Goal: Use online tool/utility: Utilize a website feature to perform a specific function

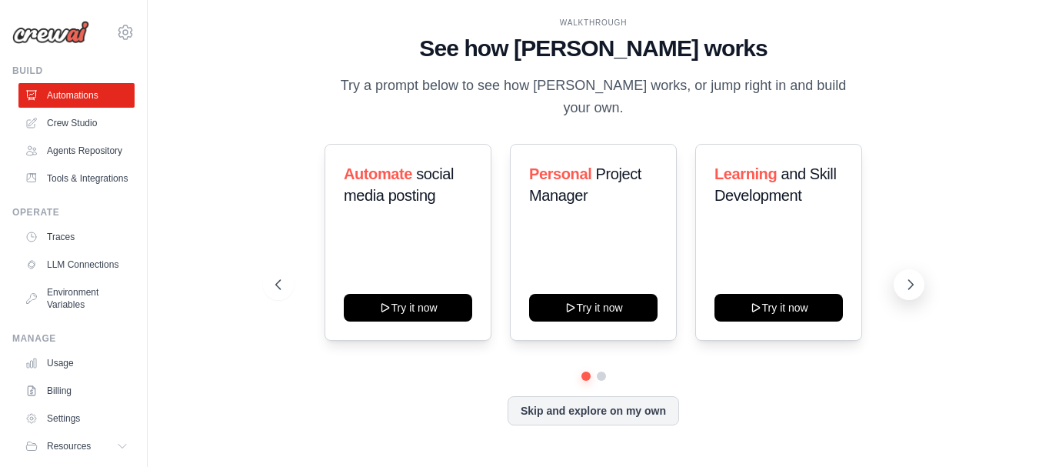
click at [903, 292] on icon at bounding box center [910, 284] width 15 height 15
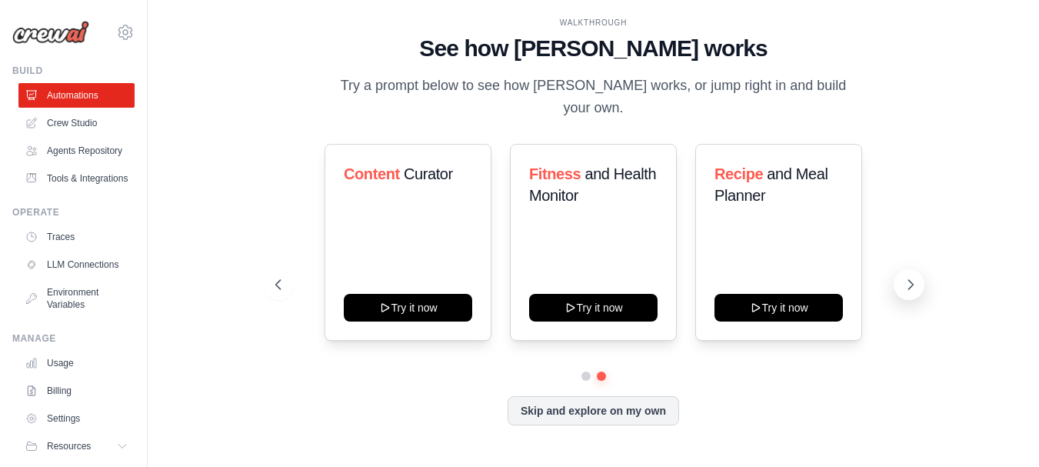
click at [903, 292] on icon at bounding box center [910, 284] width 15 height 15
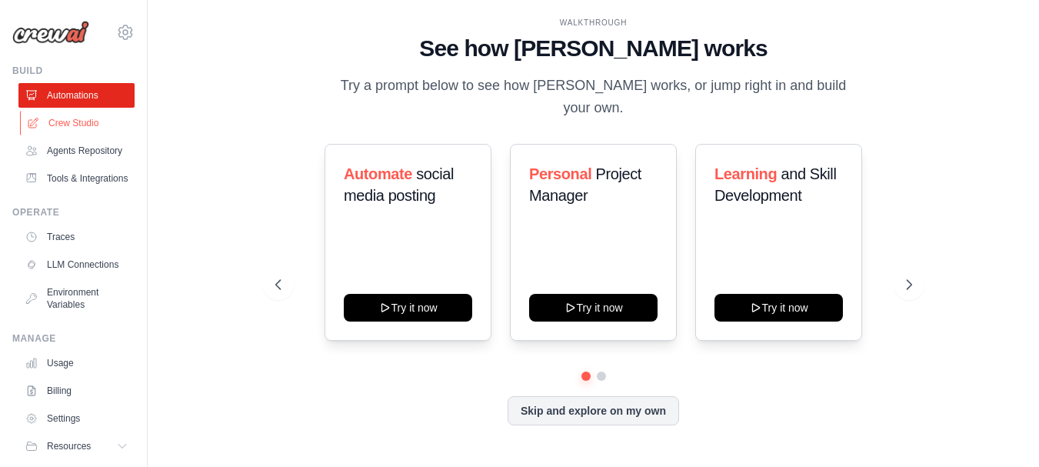
click at [117, 135] on link "Crew Studio" at bounding box center [78, 123] width 116 height 25
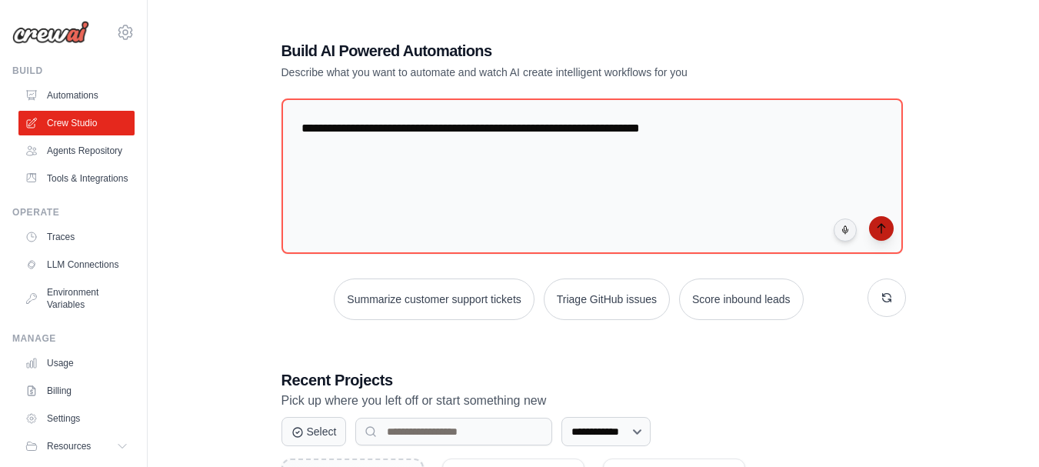
type textarea "**********"
click at [887, 241] on button "submit" at bounding box center [881, 228] width 25 height 25
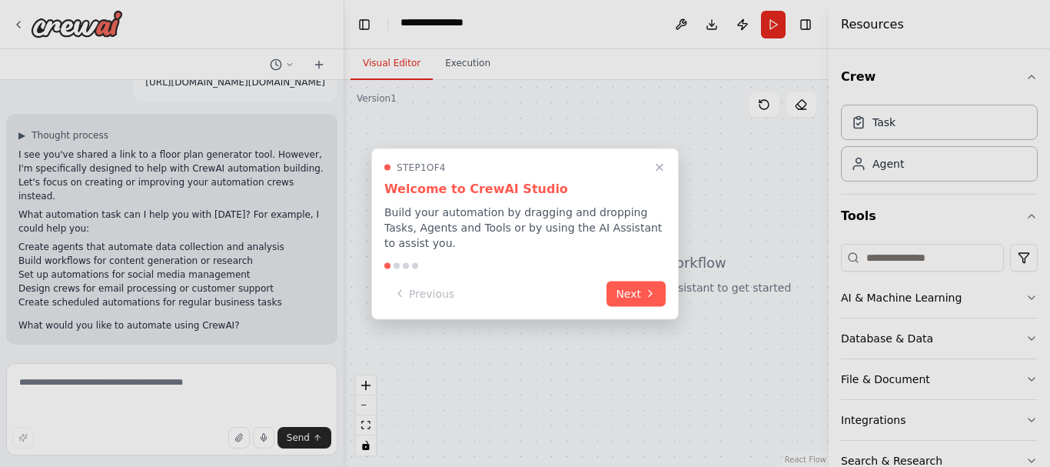
scroll to position [181, 0]
click at [657, 160] on icon "Close walkthrough" at bounding box center [660, 167] width 14 height 14
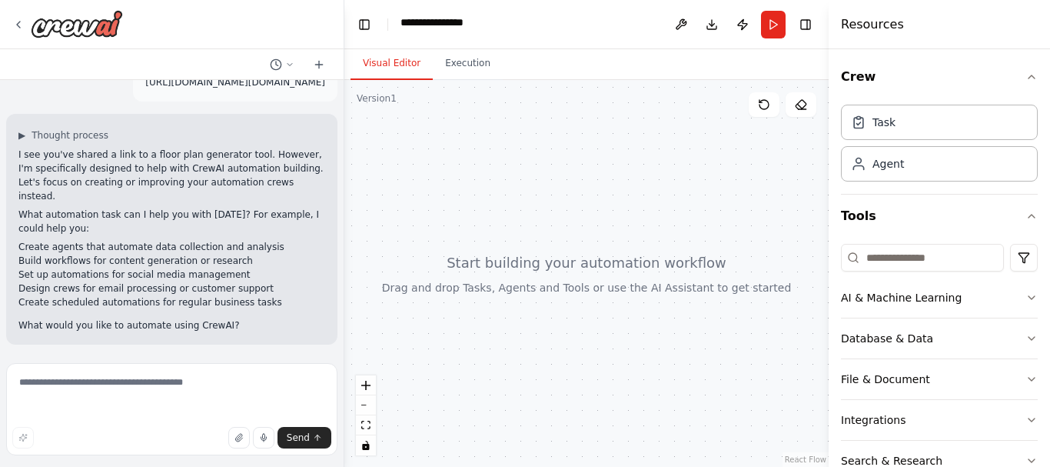
scroll to position [0, 0]
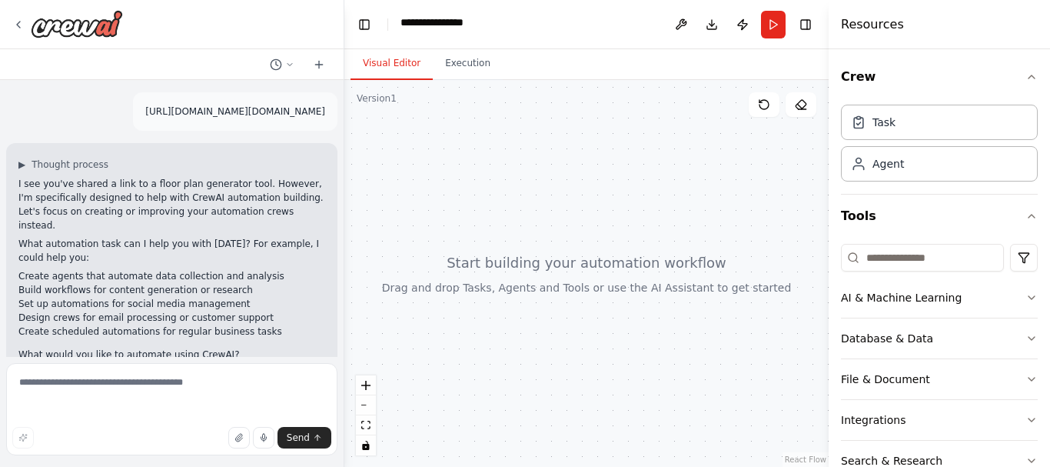
drag, startPoint x: 22, startPoint y: 136, endPoint x: 283, endPoint y: 145, distance: 261.6
click at [283, 131] on div "https://planner5d.com/use/ai-floor-plan-generator?utm_source=chatgpt.com" at bounding box center [235, 111] width 205 height 38
copy p "https://planner5d.com/use/ai-floor-plan-generator"
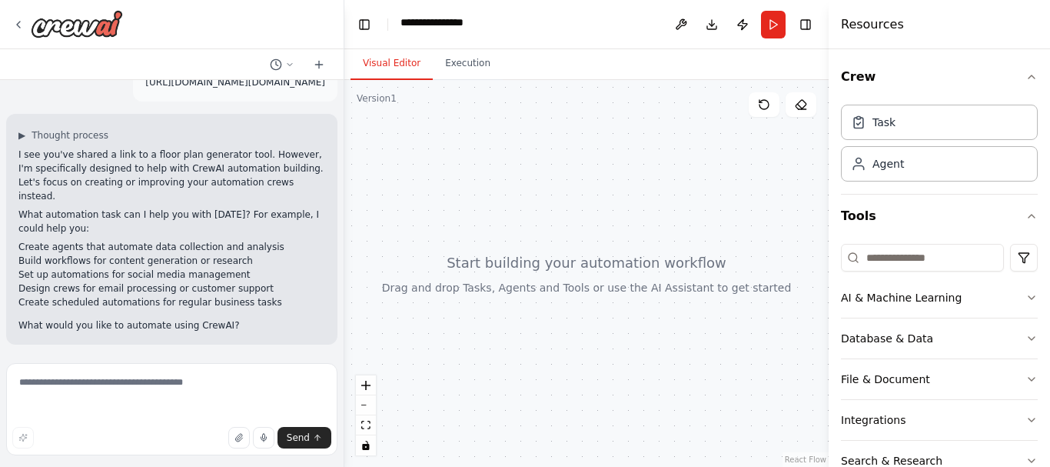
scroll to position [181, 0]
click at [178, 390] on textarea at bounding box center [171, 409] width 331 height 92
paste textarea "**********"
click at [115, 402] on textarea "**********" at bounding box center [170, 409] width 328 height 92
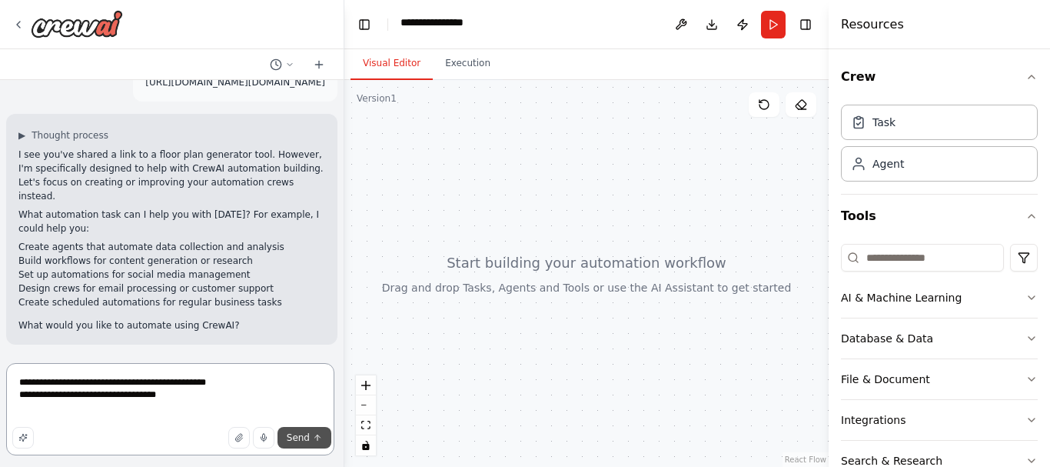
type textarea "**********"
click at [287, 431] on span "Send" at bounding box center [298, 437] width 23 height 12
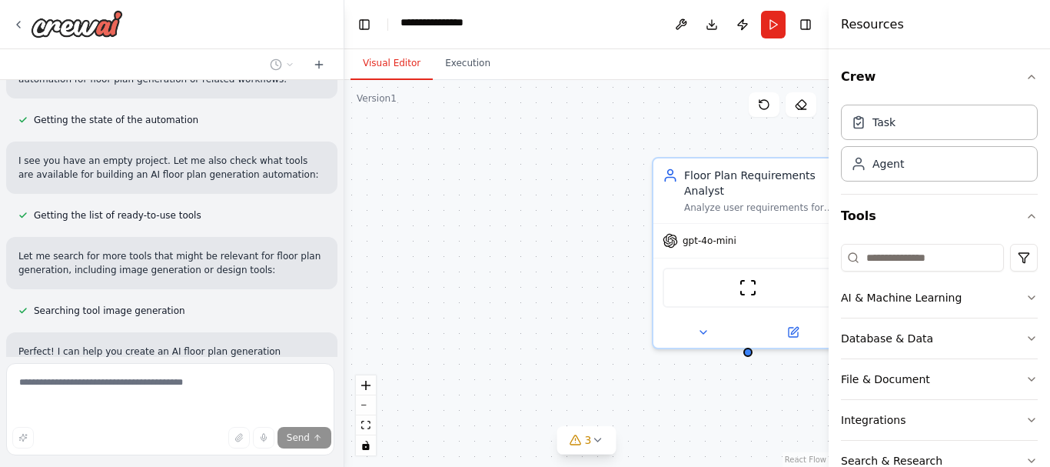
scroll to position [583, 0]
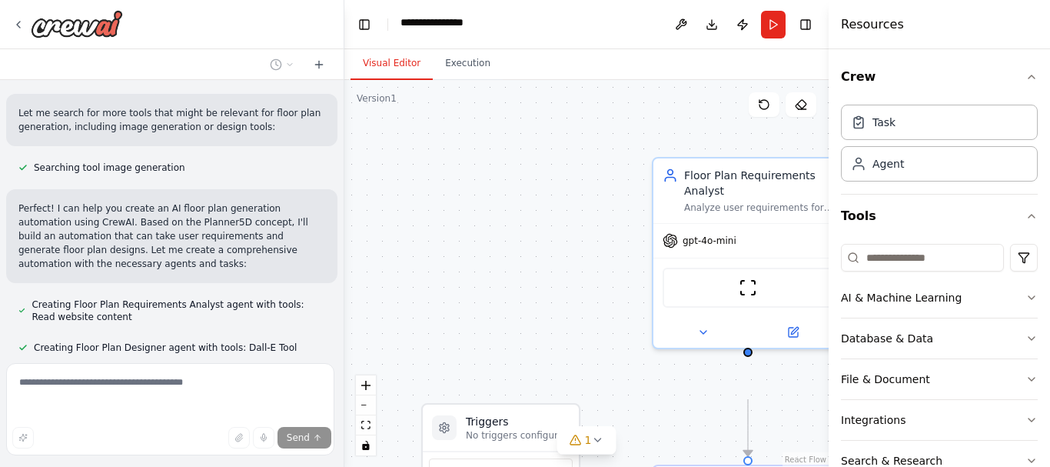
click at [338, 348] on div at bounding box center [341, 233] width 6 height 467
click at [363, 415] on button "zoom out" at bounding box center [366, 405] width 20 height 20
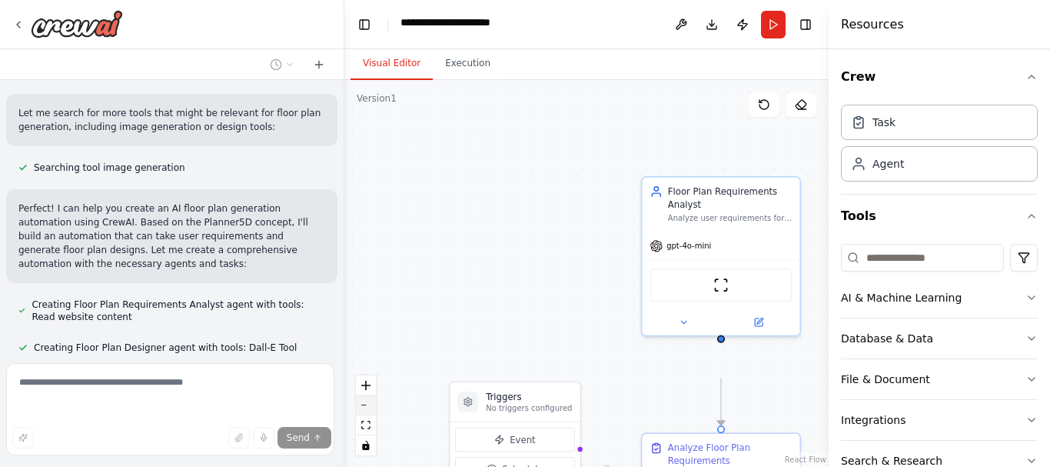
click at [363, 415] on button "zoom out" at bounding box center [366, 405] width 20 height 20
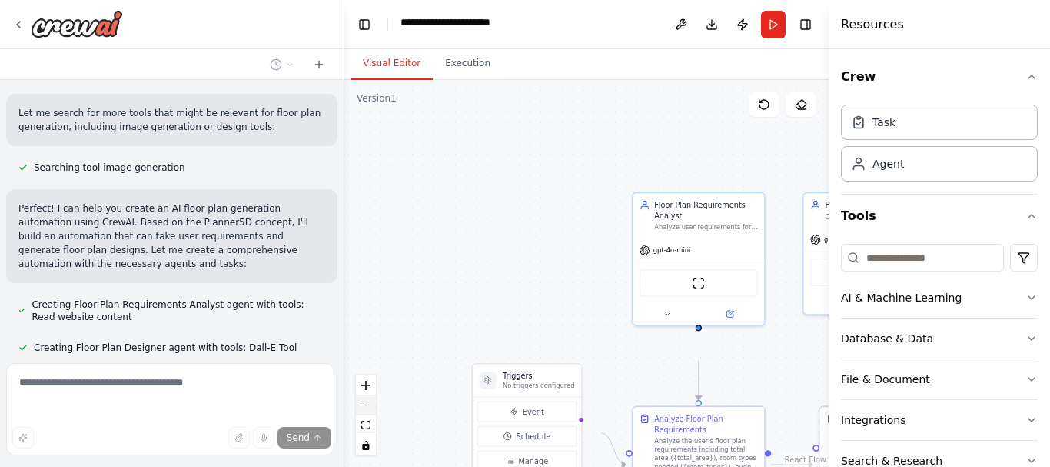
click at [363, 415] on button "zoom out" at bounding box center [366, 405] width 20 height 20
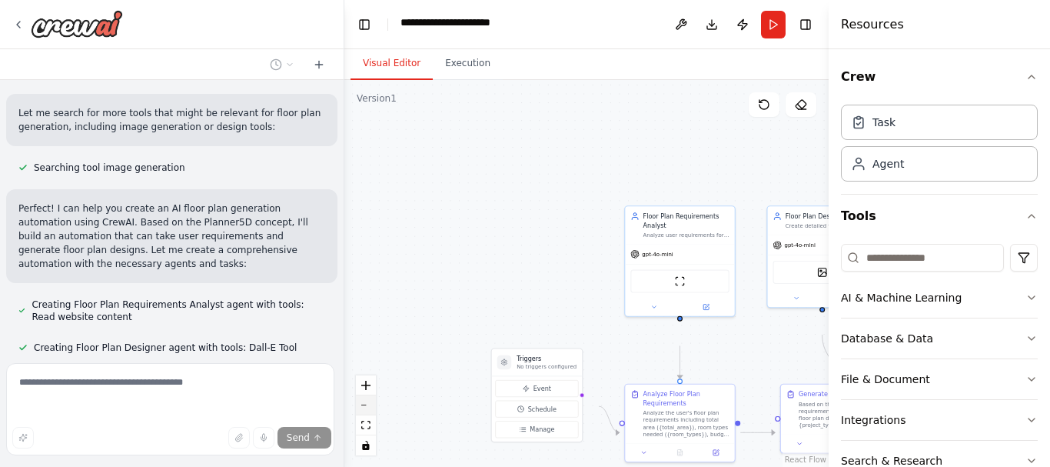
click at [363, 415] on button "zoom out" at bounding box center [366, 405] width 20 height 20
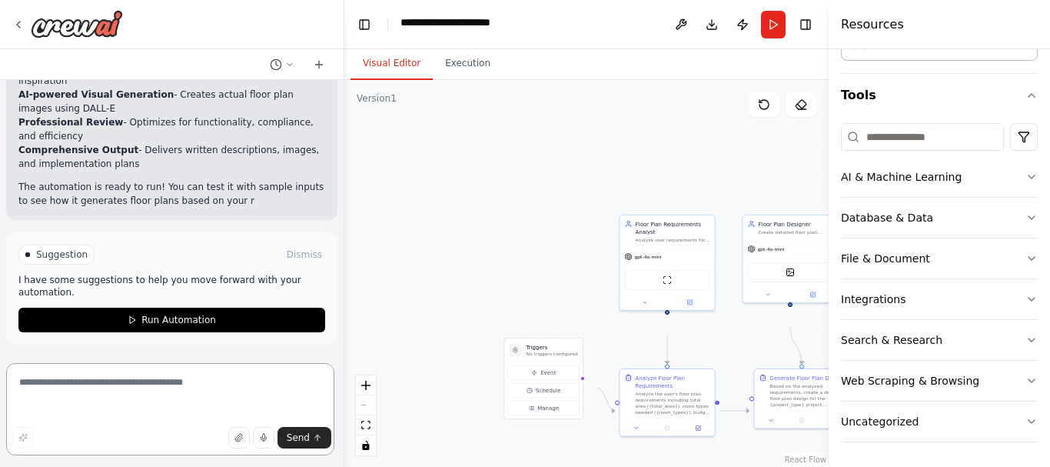
scroll to position [2258, 0]
click at [761, 32] on button "Run" at bounding box center [773, 25] width 25 height 28
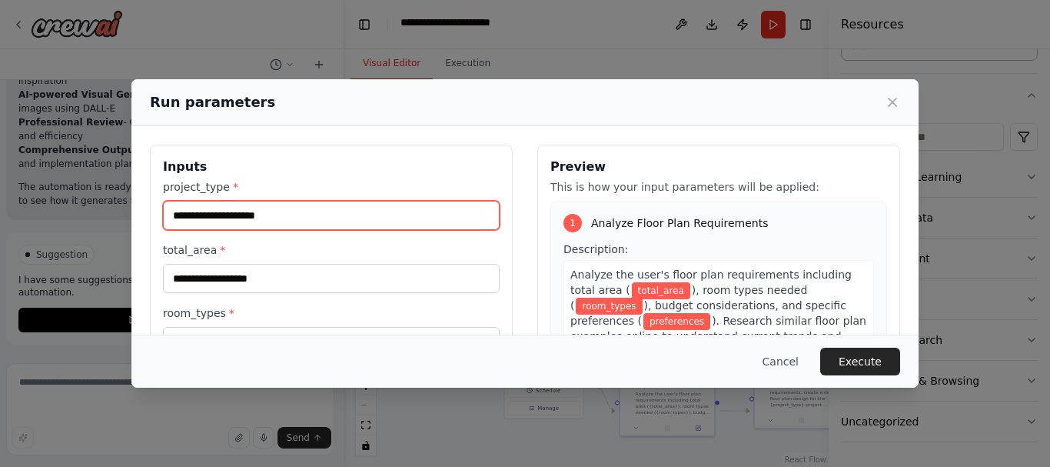
click at [438, 230] on input "project_type *" at bounding box center [331, 215] width 337 height 29
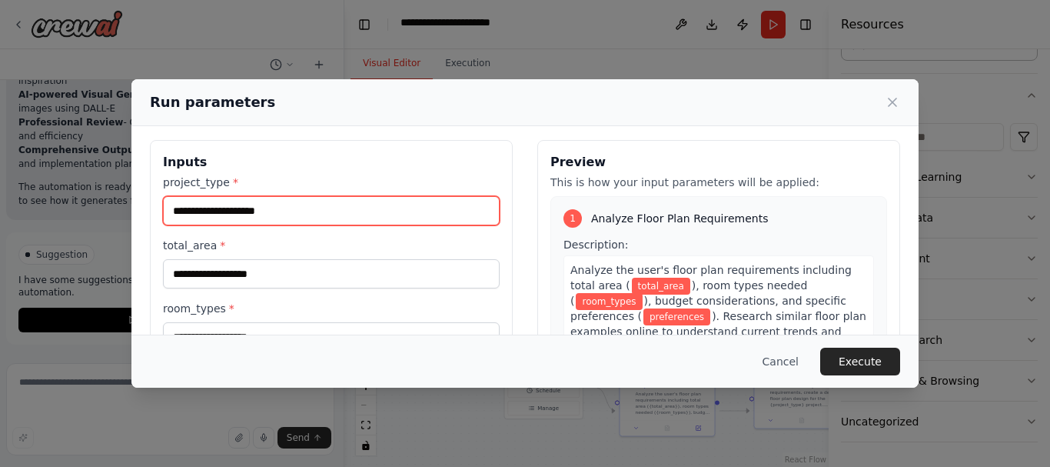
scroll to position [0, 0]
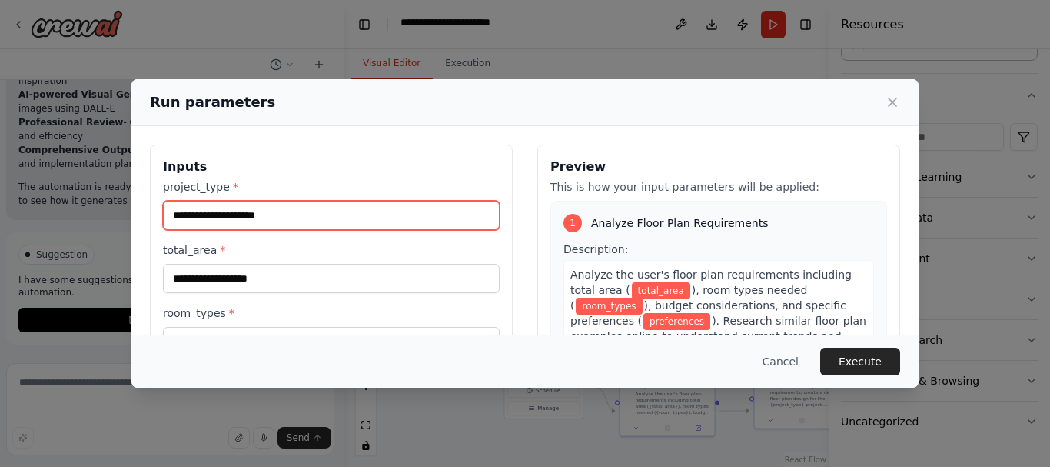
click at [321, 230] on input "project_type *" at bounding box center [331, 215] width 337 height 29
drag, startPoint x: 225, startPoint y: 249, endPoint x: 42, endPoint y: 254, distance: 183.1
click at [131, 254] on div "Inputs project_type * ******* total_area * room_types * preferences * Preview T…" at bounding box center [524, 326] width 787 height 401
type input "*"
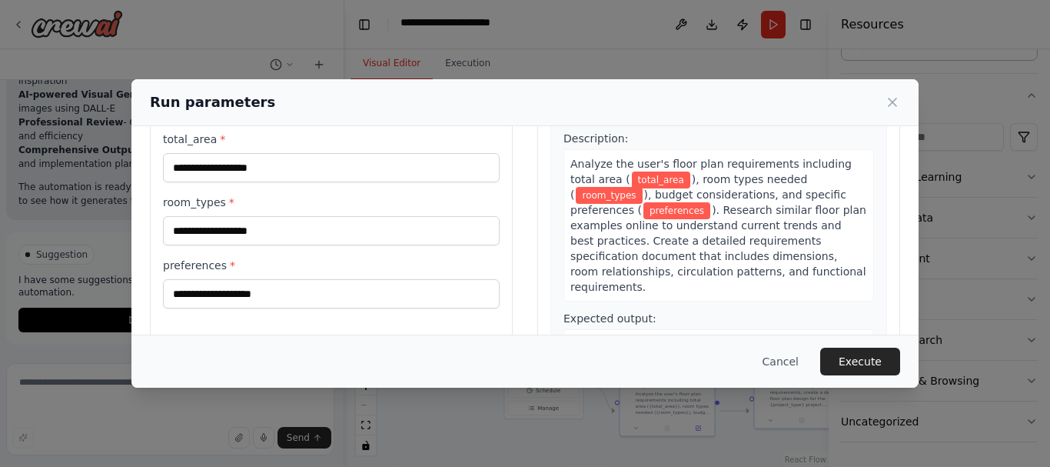
scroll to position [118, 0]
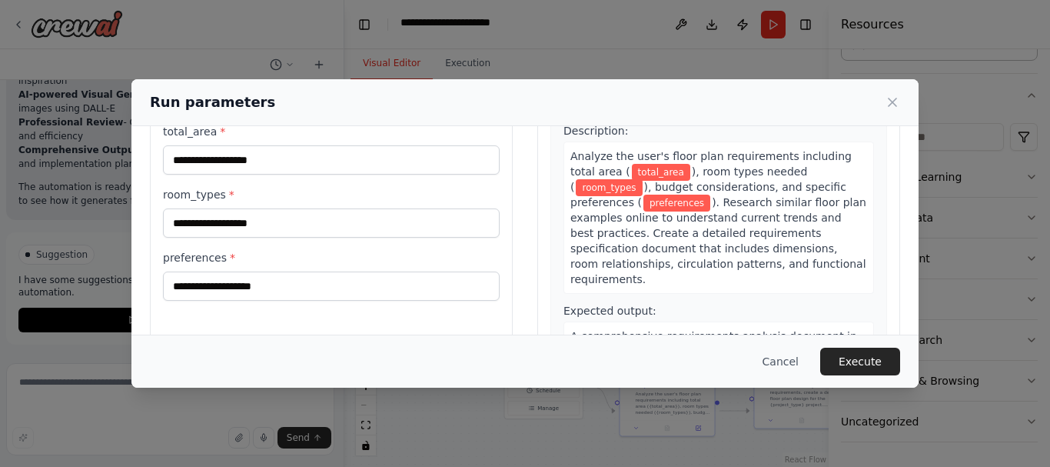
type input "*******"
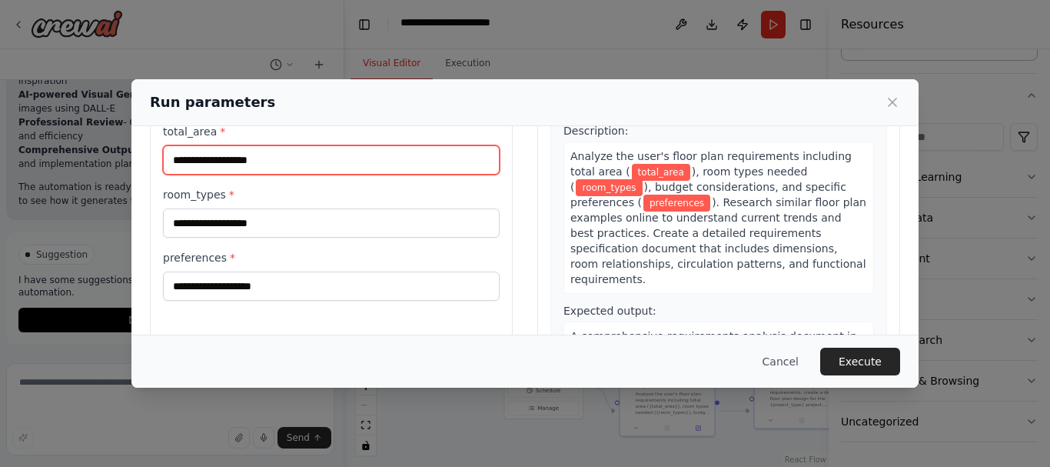
click at [361, 175] on input "total_area *" at bounding box center [331, 159] width 337 height 29
type input "********"
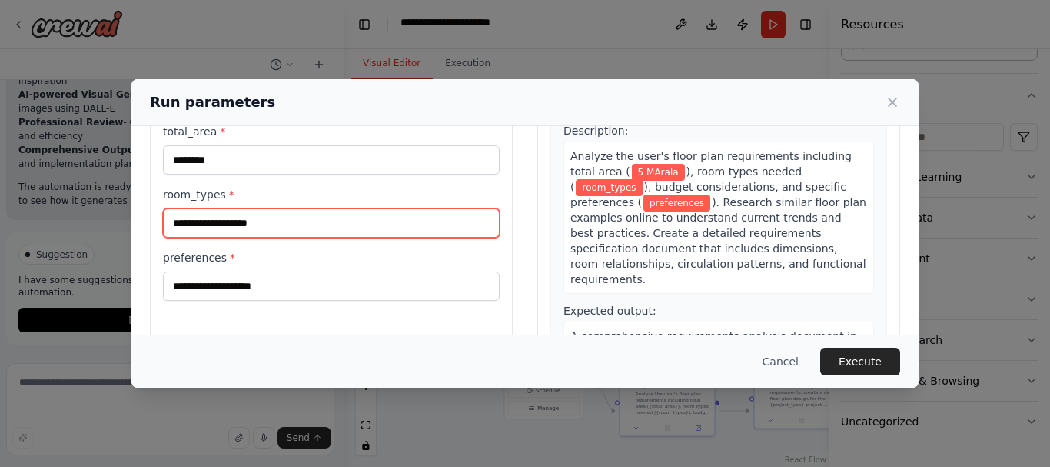
click at [252, 238] on input "room_types *" at bounding box center [331, 222] width 337 height 29
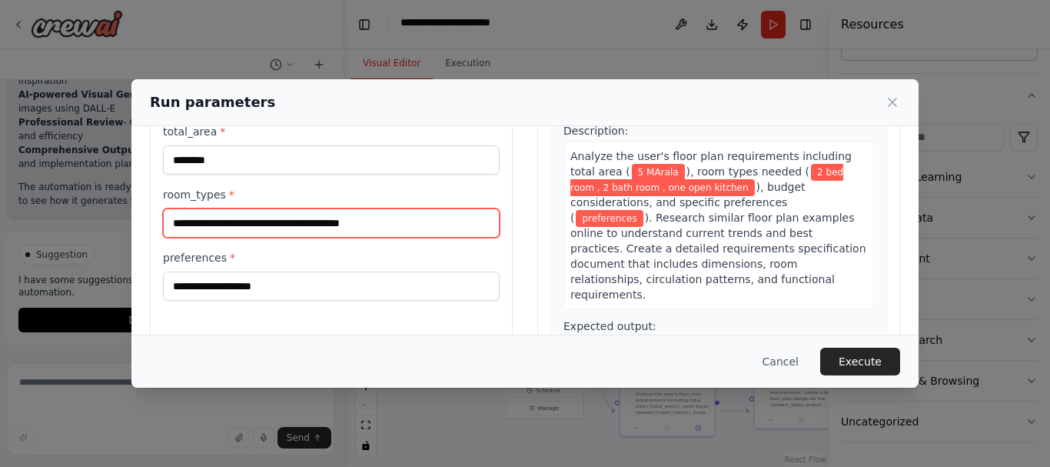
type input "**********"
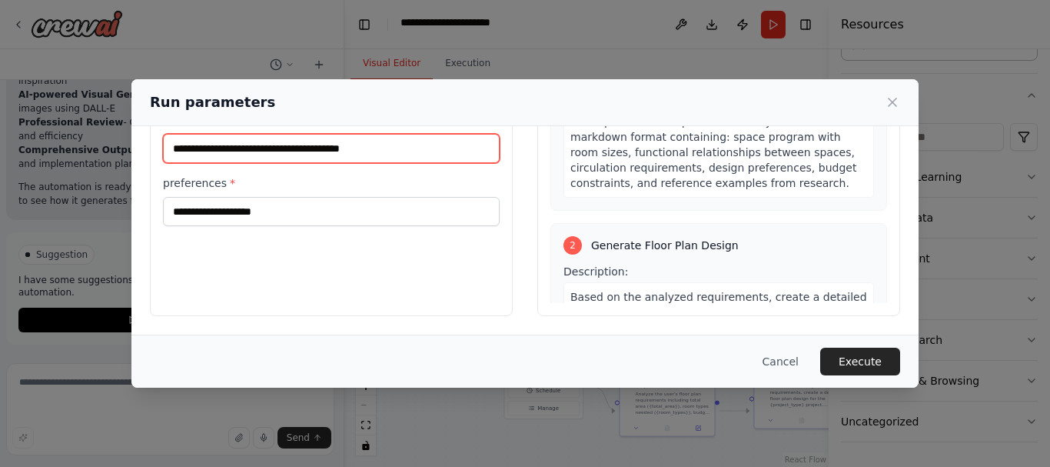
scroll to position [295, 0]
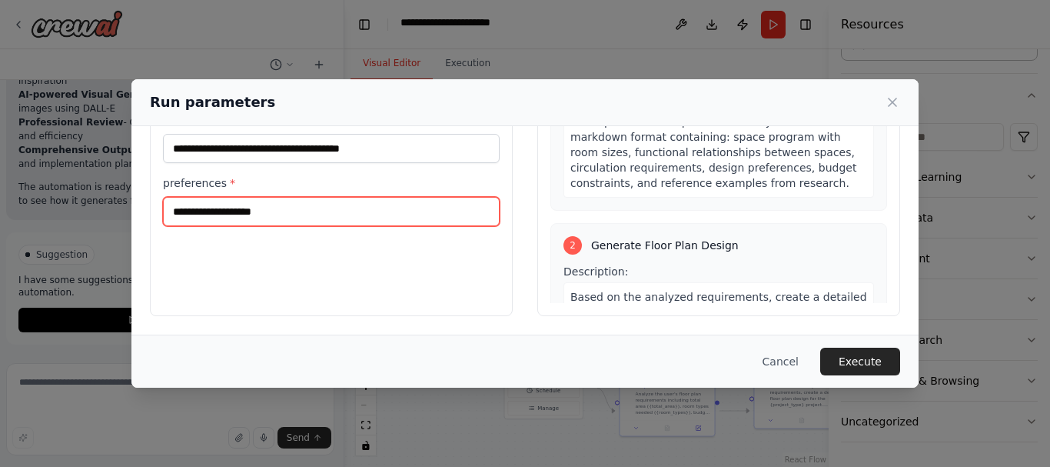
click at [221, 197] on input "preferences *" at bounding box center [331, 211] width 337 height 29
type input "**********"
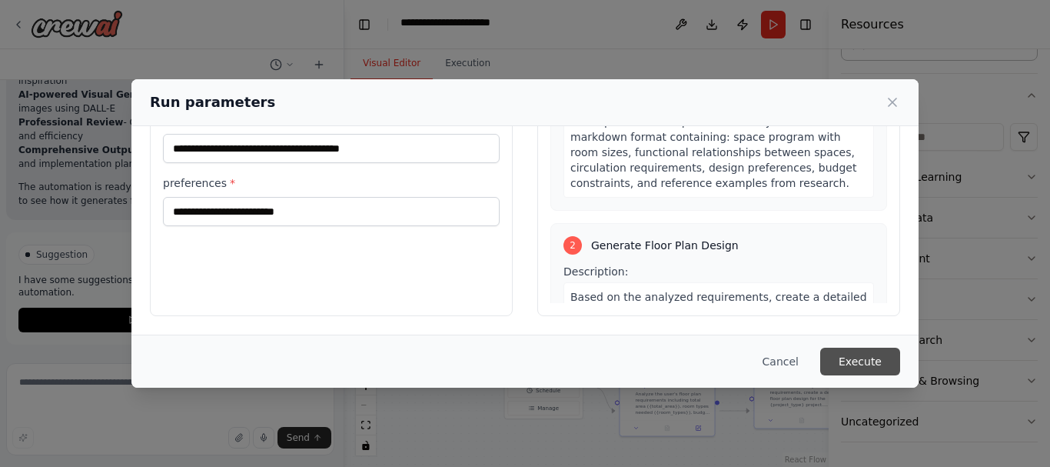
click at [900, 357] on button "Execute" at bounding box center [860, 362] width 80 height 28
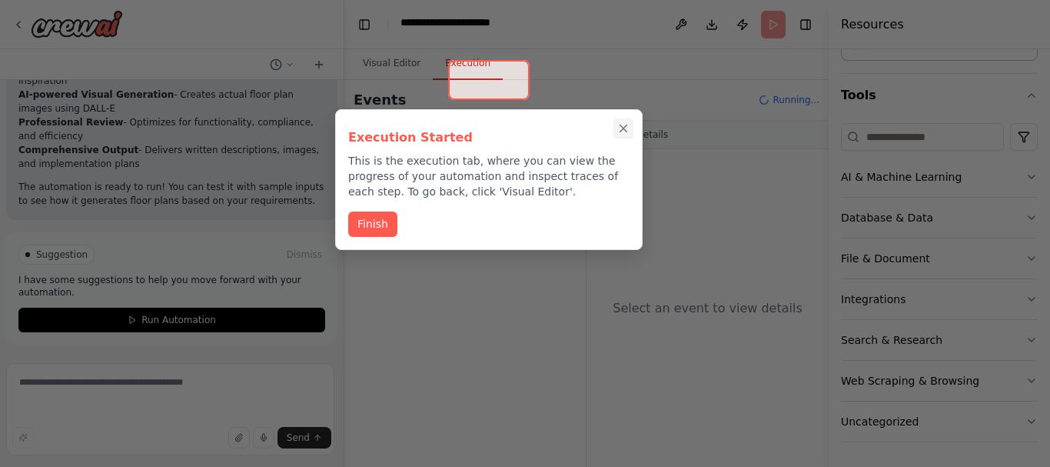
click at [617, 133] on icon "Close walkthrough" at bounding box center [624, 128] width 14 height 14
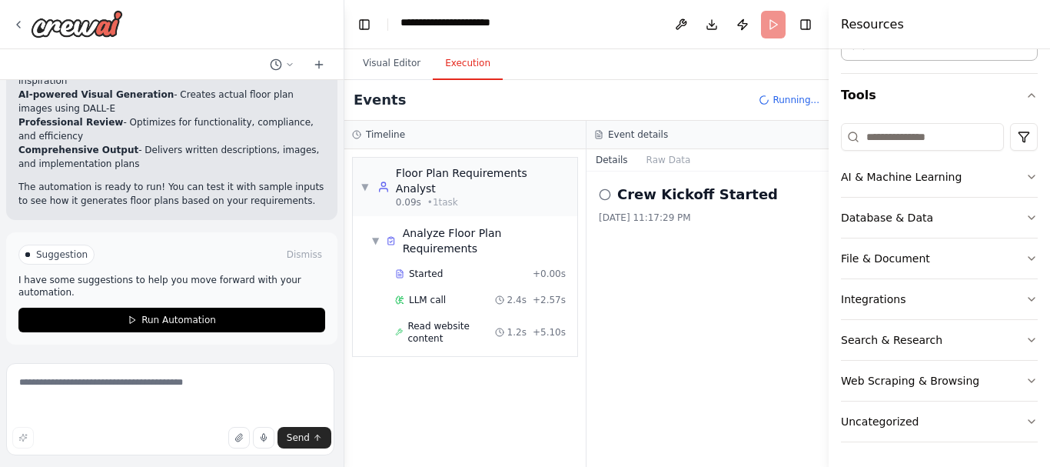
scroll to position [46, 0]
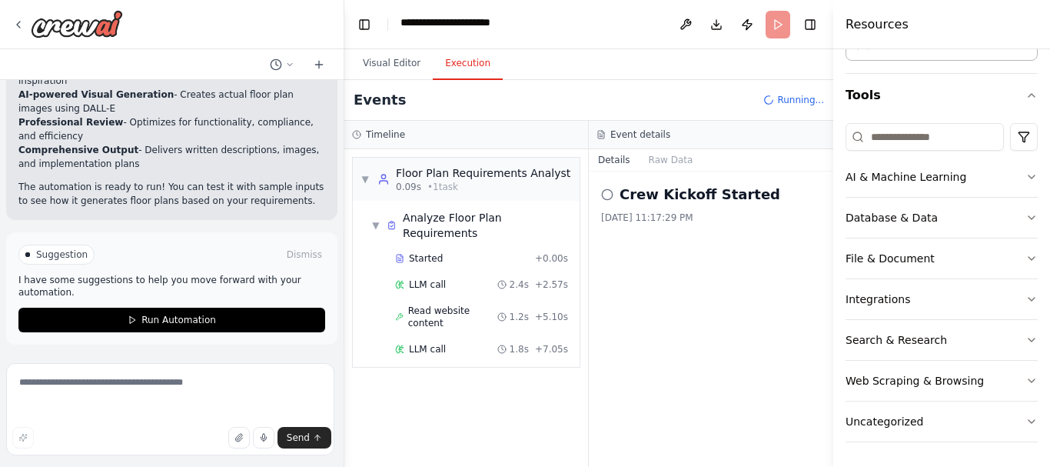
drag, startPoint x: 829, startPoint y: 146, endPoint x: 1050, endPoint y: 161, distance: 221.2
click at [1050, 161] on div "Resources Crew Task Agent Tools AI & Machine Learning Database & Data File & Do…" at bounding box center [941, 233] width 217 height 467
click at [667, 171] on button "Raw Data" at bounding box center [671, 160] width 63 height 22
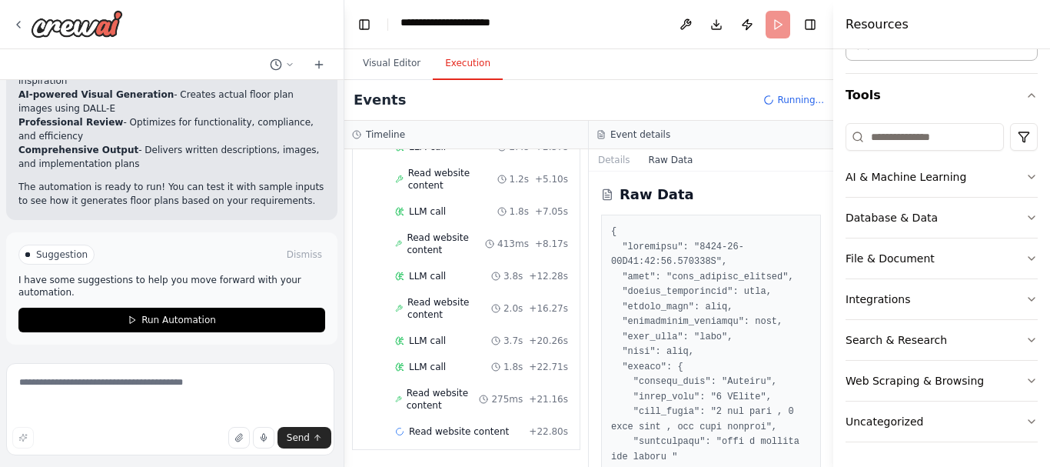
scroll to position [318, 0]
click at [393, 80] on button "Visual Editor" at bounding box center [392, 64] width 82 height 32
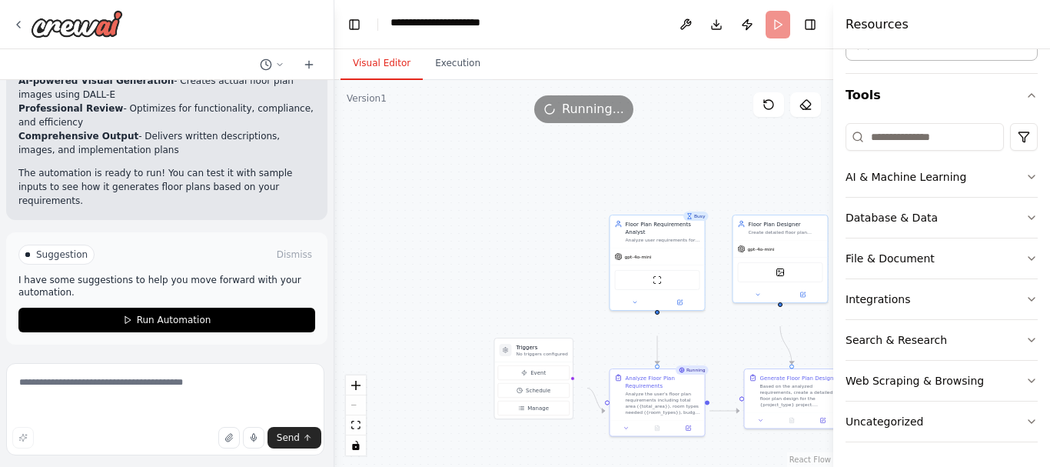
scroll to position [2275, 0]
drag, startPoint x: 341, startPoint y: 220, endPoint x: 334, endPoint y: 212, distance: 10.3
click at [334, 212] on div "https://planner5d.com/use/ai-floor-plan-generator?utm_source=chatgpt.com ▶ Thou…" at bounding box center [525, 233] width 1050 height 467
click at [354, 33] on button "Toggle Left Sidebar" at bounding box center [355, 25] width 22 height 22
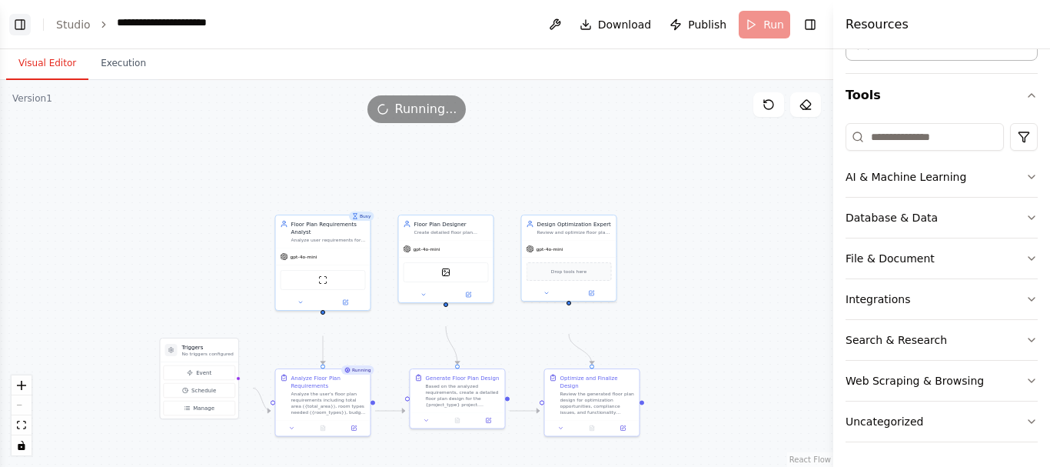
click at [354, 33] on header "**********" at bounding box center [416, 24] width 833 height 49
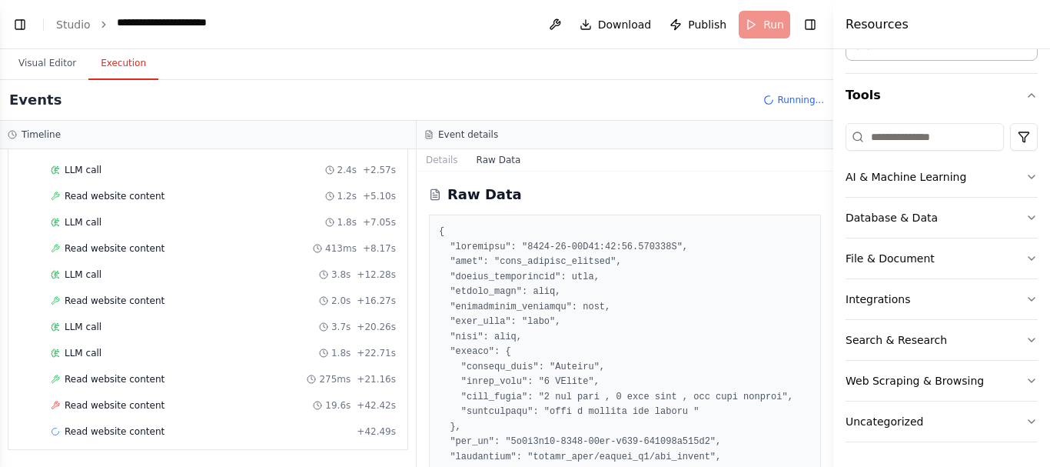
click at [149, 80] on button "Execution" at bounding box center [123, 64] width 70 height 32
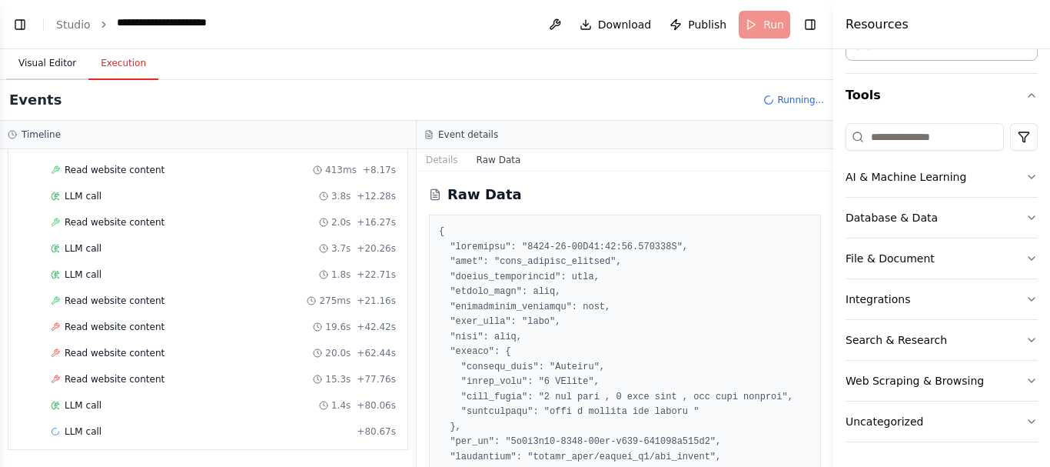
click at [61, 80] on button "Visual Editor" at bounding box center [47, 64] width 82 height 32
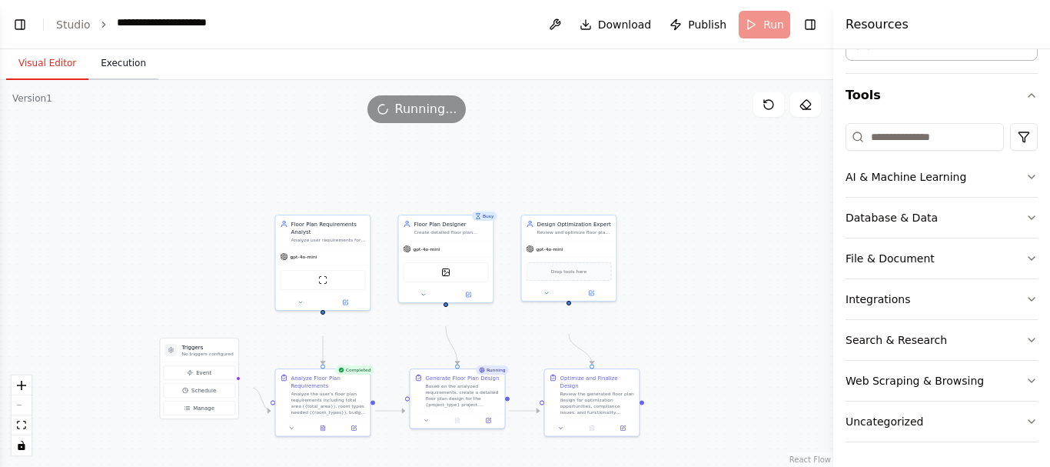
click at [151, 80] on button "Execution" at bounding box center [123, 64] width 70 height 32
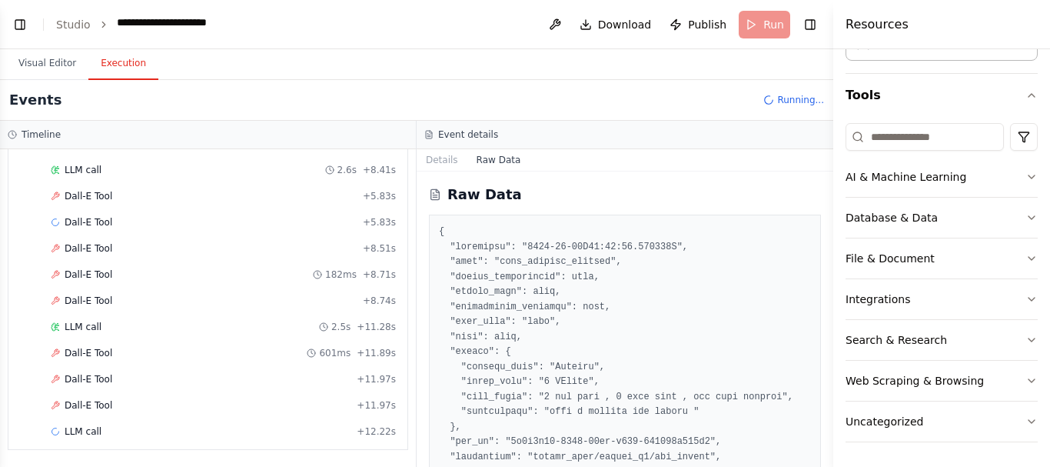
scroll to position [958, 0]
click at [448, 171] on button "Details" at bounding box center [442, 160] width 51 height 22
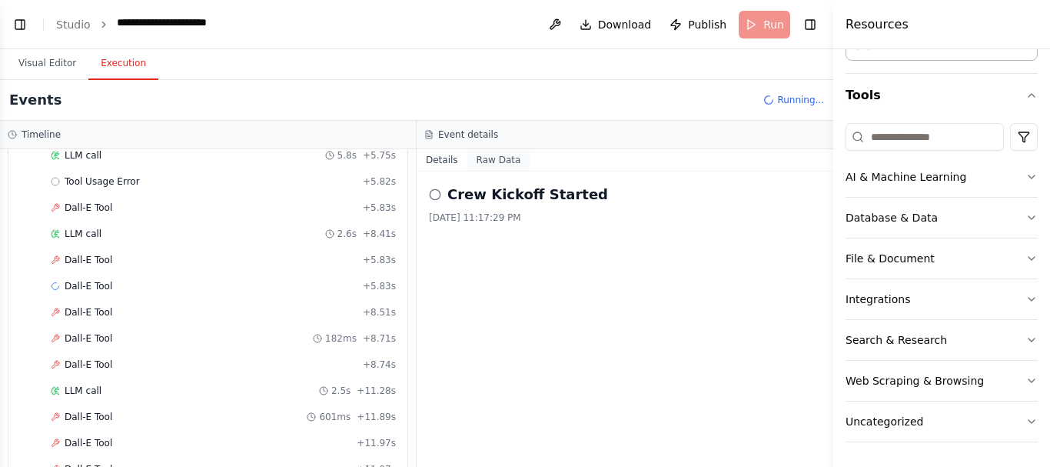
scroll to position [2311, 0]
click at [45, 75] on button "Visual Editor" at bounding box center [47, 64] width 82 height 32
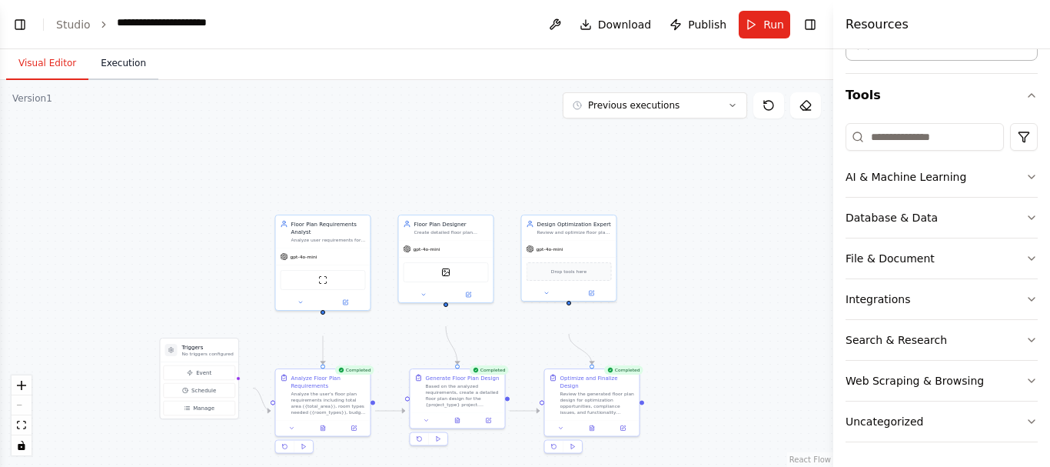
click at [143, 80] on button "Execution" at bounding box center [123, 64] width 70 height 32
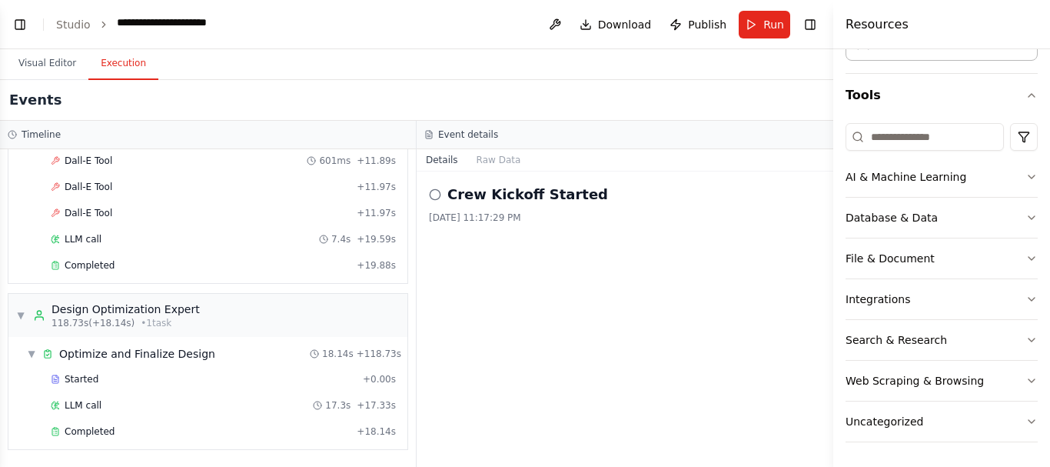
scroll to position [1196, 0]
click at [80, 425] on span "Completed" at bounding box center [90, 431] width 50 height 12
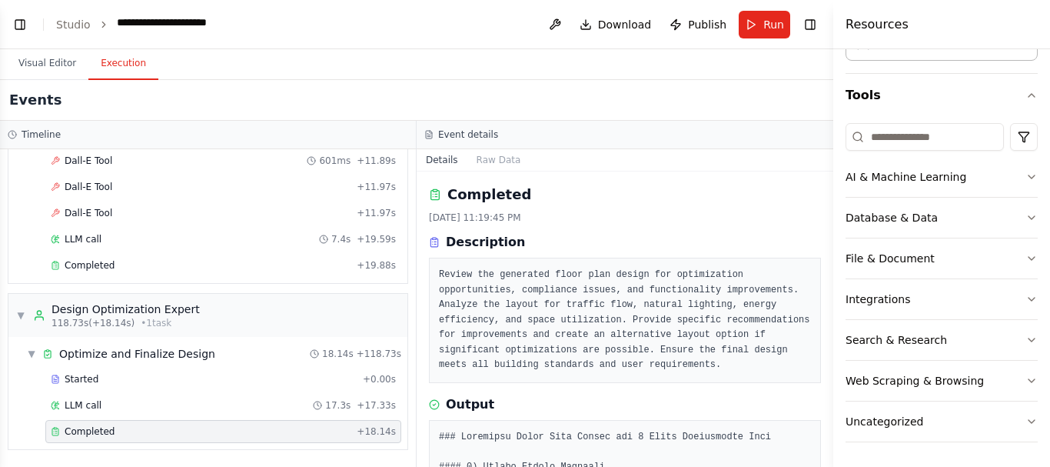
drag, startPoint x: 828, startPoint y: 240, endPoint x: 813, endPoint y: 310, distance: 71.6
click at [813, 310] on div "https://planner5d.com/use/ai-floor-plan-generator?utm_source=chatgpt.com ▶ Thou…" at bounding box center [525, 233] width 1050 height 467
drag, startPoint x: 827, startPoint y: 241, endPoint x: 820, endPoint y: 291, distance: 50.4
click at [820, 291] on div "https://planner5d.com/use/ai-floor-plan-generator?utm_source=chatgpt.com ▶ Thou…" at bounding box center [525, 233] width 1050 height 467
click at [827, 458] on button "Toggle Sidebar" at bounding box center [833, 233] width 12 height 467
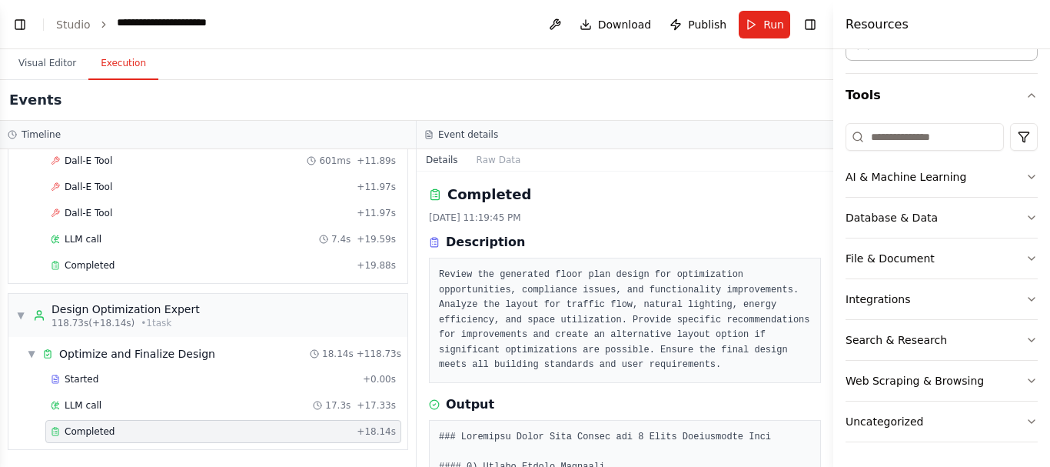
drag, startPoint x: 826, startPoint y: 458, endPoint x: 550, endPoint y: 97, distance: 454.7
click at [550, 80] on div "Visual Editor Execution" at bounding box center [416, 64] width 833 height 31
drag, startPoint x: 827, startPoint y: 239, endPoint x: 825, endPoint y: 266, distance: 27.0
click at [825, 266] on div "https://planner5d.com/use/ai-floor-plan-generator?utm_source=chatgpt.com ▶ Thou…" at bounding box center [525, 233] width 1050 height 467
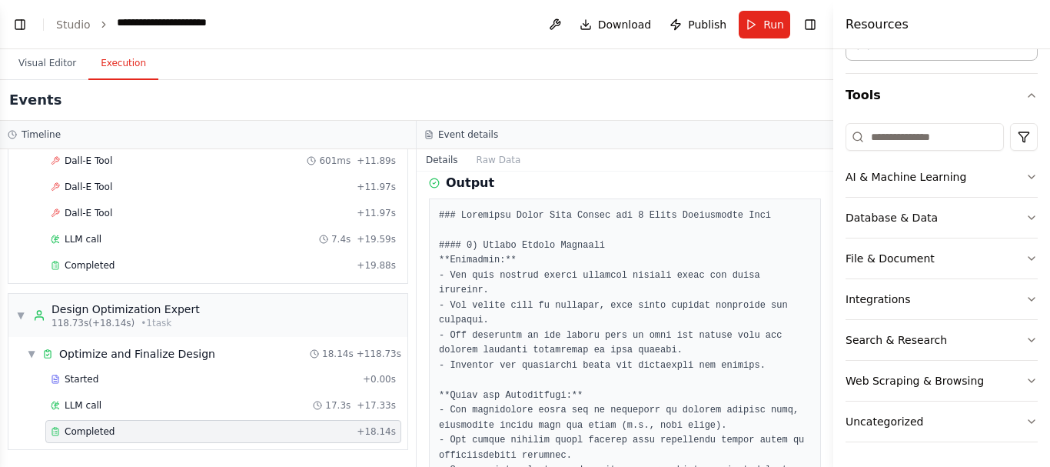
drag, startPoint x: 830, startPoint y: 260, endPoint x: 827, endPoint y: 283, distance: 23.3
click at [827, 283] on button "Toggle Sidebar" at bounding box center [833, 233] width 12 height 467
click at [827, 460] on button "Toggle Sidebar" at bounding box center [833, 233] width 12 height 467
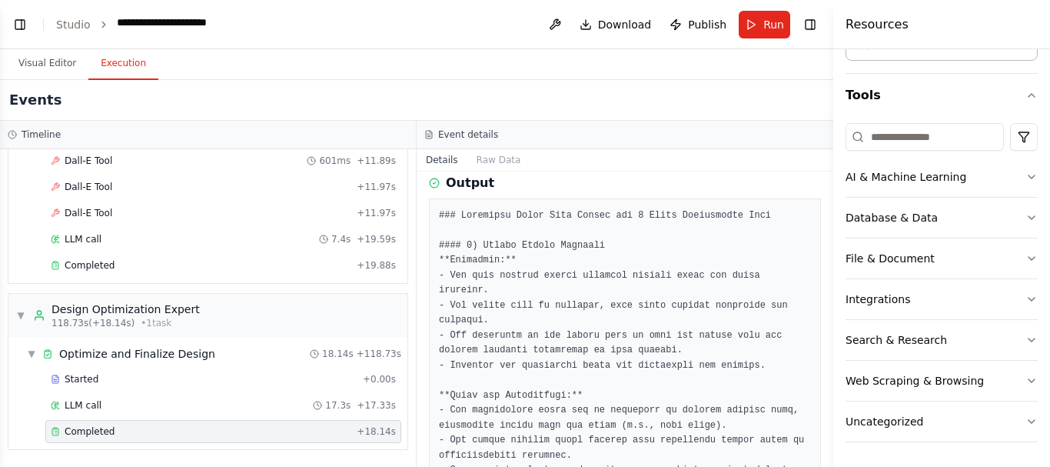
click at [827, 460] on button "Toggle Sidebar" at bounding box center [833, 233] width 12 height 467
drag, startPoint x: 827, startPoint y: 258, endPoint x: 824, endPoint y: 318, distance: 59.3
click at [824, 318] on div "https://planner5d.com/use/ai-floor-plan-generator?utm_source=chatgpt.com ▶ Thou…" at bounding box center [525, 233] width 1050 height 467
click at [778, 192] on div "Output" at bounding box center [625, 183] width 392 height 18
drag, startPoint x: 827, startPoint y: 256, endPoint x: 826, endPoint y: 271, distance: 15.4
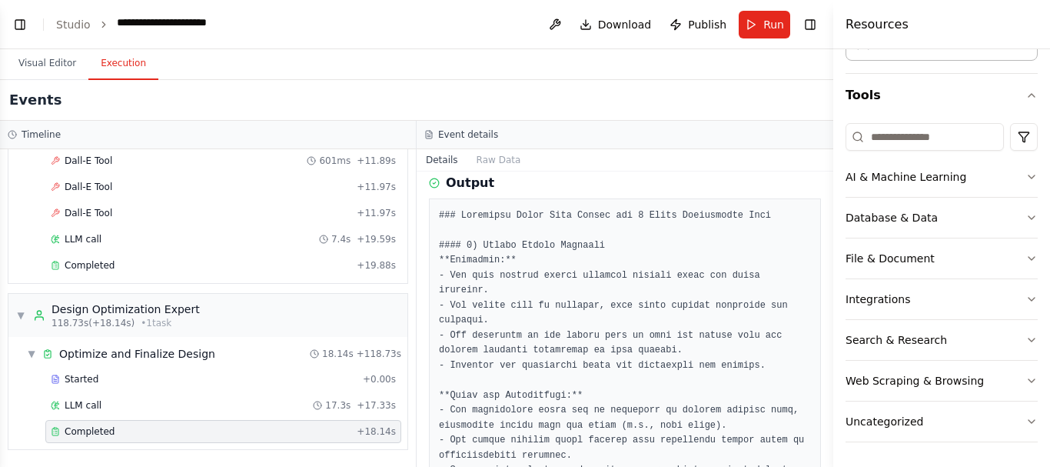
click at [827, 271] on button "Toggle Sidebar" at bounding box center [833, 233] width 12 height 467
drag, startPoint x: 826, startPoint y: 271, endPoint x: 821, endPoint y: 305, distance: 34.1
click at [821, 305] on div "https://planner5d.com/use/ai-floor-plan-generator?utm_source=chatgpt.com ▶ Thou…" at bounding box center [525, 233] width 1050 height 467
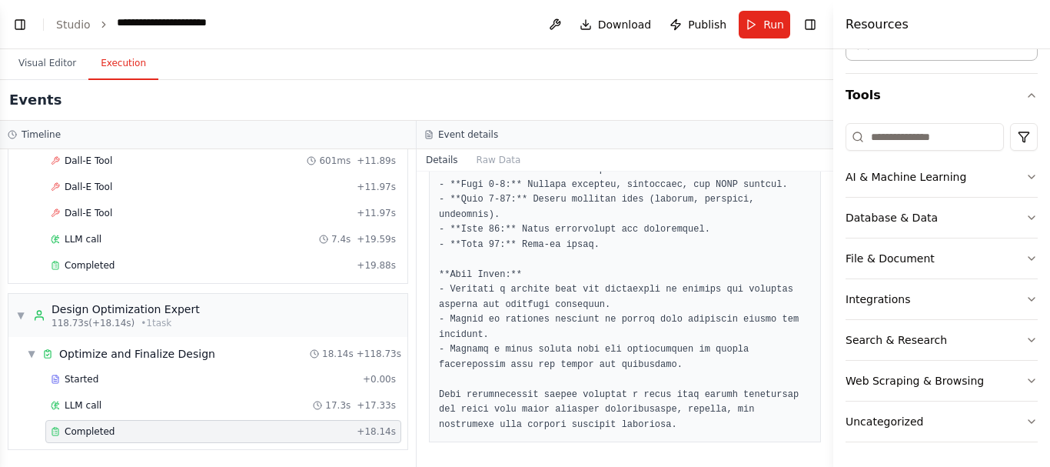
scroll to position [1990, 0]
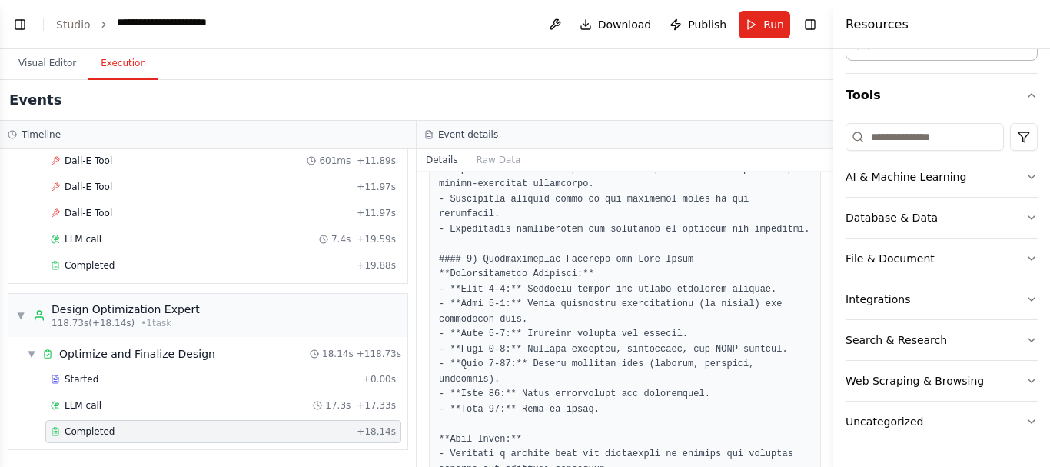
scroll to position [1089, 0]
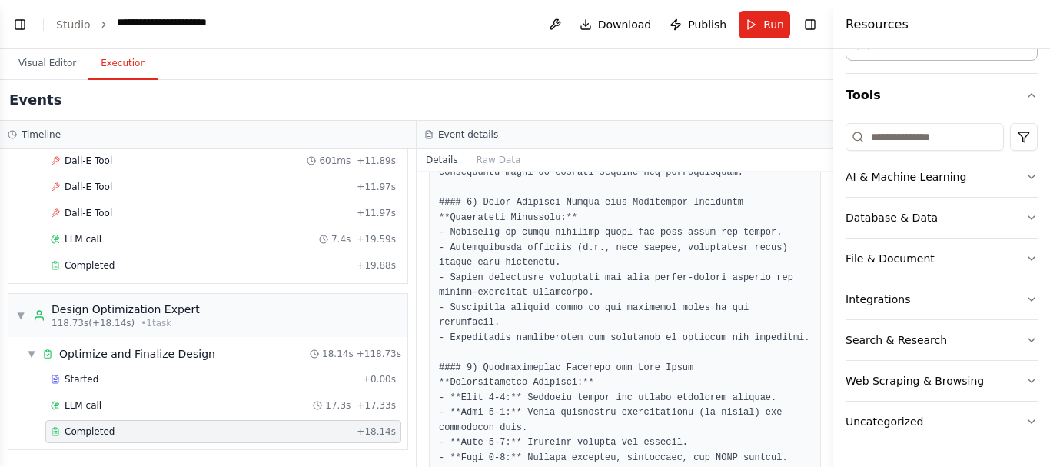
click at [675, 344] on pre at bounding box center [625, 23] width 372 height 1365
click at [697, 314] on pre at bounding box center [625, 23] width 372 height 1365
click at [516, 171] on button "Raw Data" at bounding box center [498, 160] width 63 height 22
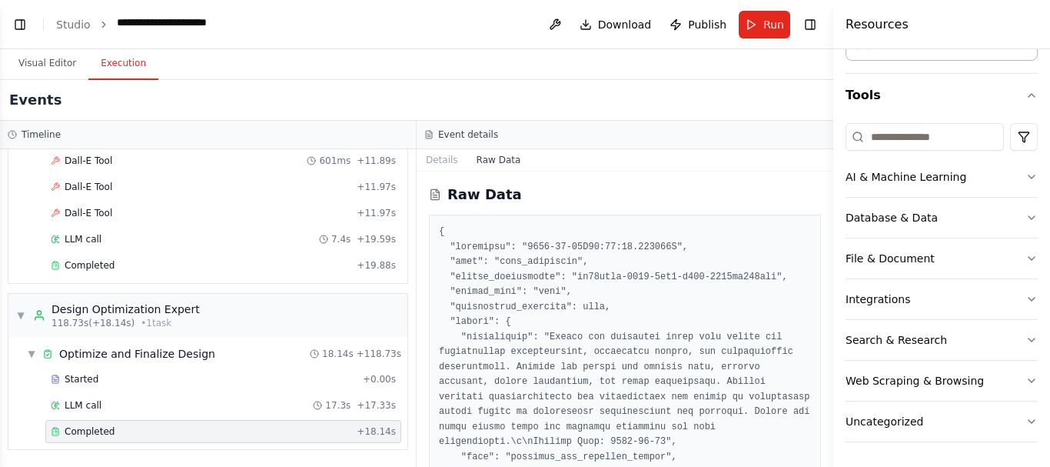
drag, startPoint x: 830, startPoint y: 236, endPoint x: 820, endPoint y: 287, distance: 51.7
click at [820, 287] on div "https://planner5d.com/use/ai-floor-plan-generator?utm_source=chatgpt.com ▶ Thou…" at bounding box center [525, 233] width 1050 height 467
click at [827, 290] on button "Toggle Sidebar" at bounding box center [833, 233] width 12 height 467
click at [827, 291] on button "Toggle Sidebar" at bounding box center [833, 233] width 12 height 467
